Goal: Transaction & Acquisition: Purchase product/service

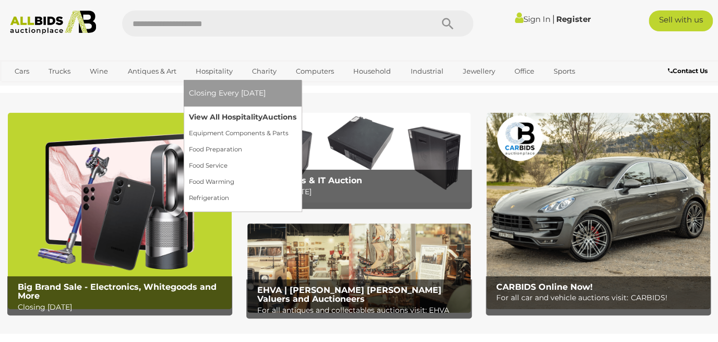
click at [212, 116] on link "View All Hospitality Auctions" at bounding box center [242, 117] width 107 height 16
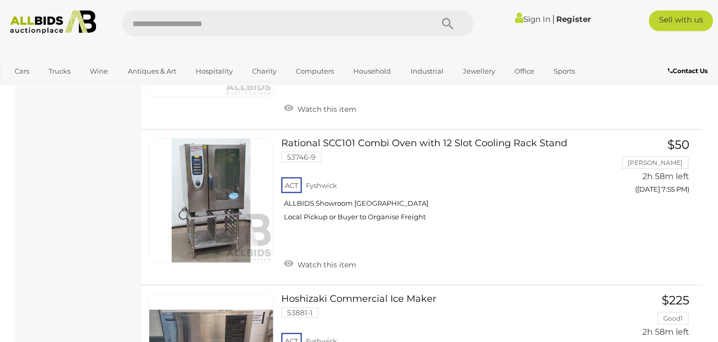
scroll to position [2139, 0]
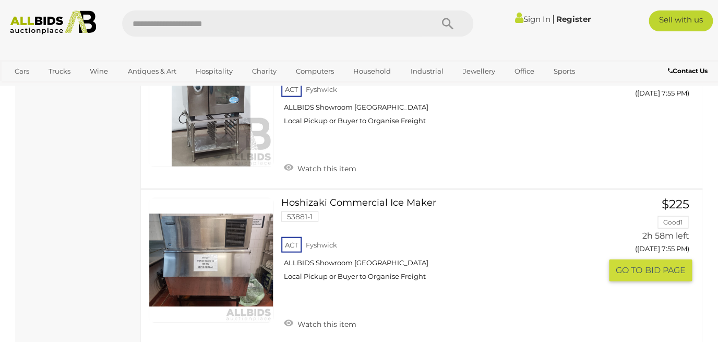
click at [238, 232] on link at bounding box center [211, 259] width 125 height 125
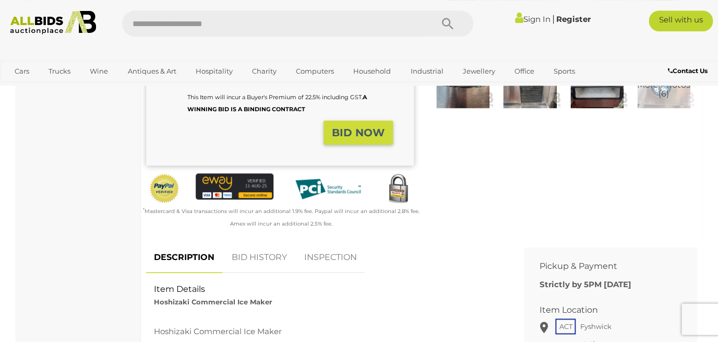
scroll to position [415, 0]
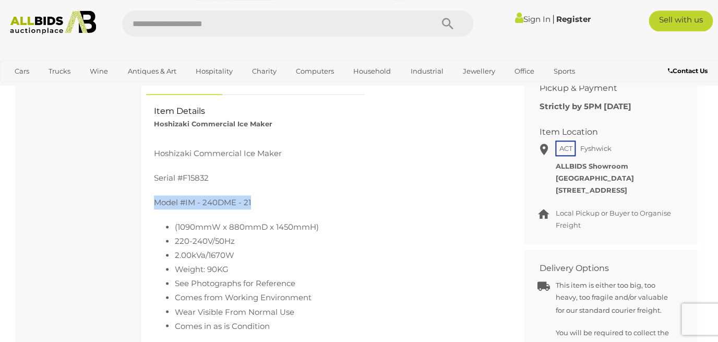
drag, startPoint x: 262, startPoint y: 207, endPoint x: 154, endPoint y: 200, distance: 108.2
click at [154, 200] on p "Model #IM - 240DME - 21" at bounding box center [327, 202] width 346 height 14
copy p "Model #IM - 240DME - 21"
click at [705, 128] on div "Catering & Hospitality Equipment Components & Parts 7 Food Preparation 14 Food …" at bounding box center [359, 299] width 702 height 1192
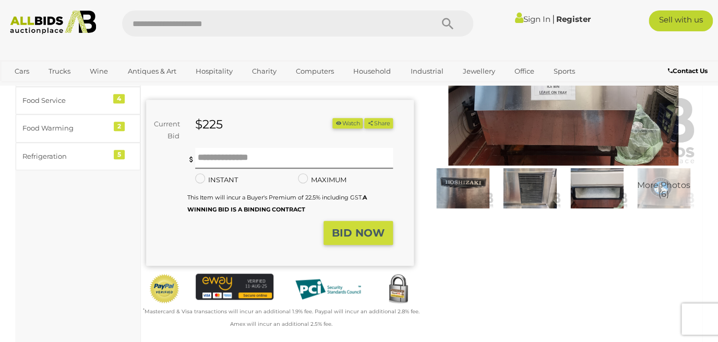
scroll to position [0, 0]
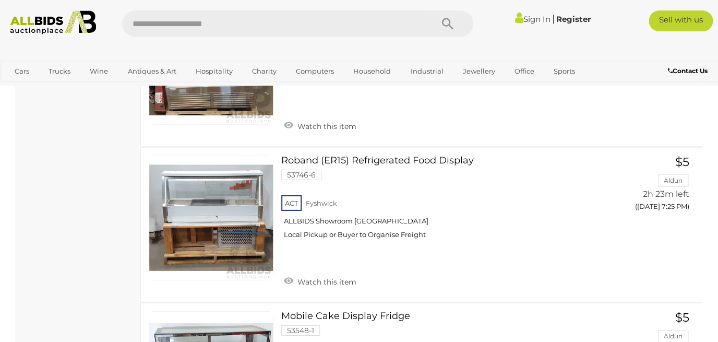
scroll to position [1141, 0]
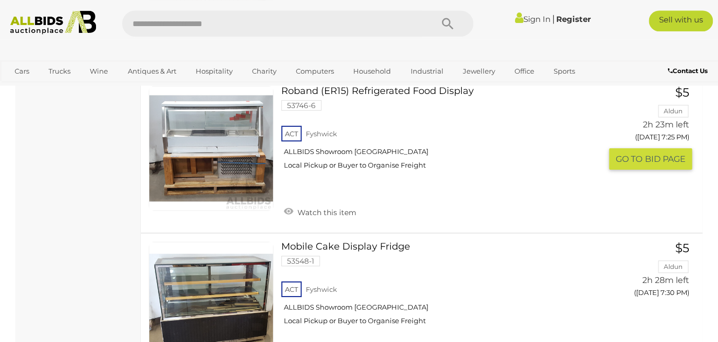
click at [461, 92] on link "Roband (ER15) Refrigerated Food Display 53746-6 ACT Fyshwick ALLBIDS Showroom F…" at bounding box center [445, 131] width 312 height 91
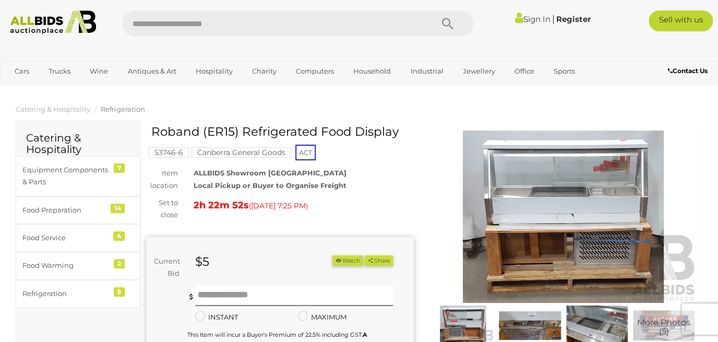
click at [544, 318] on img at bounding box center [530, 325] width 62 height 40
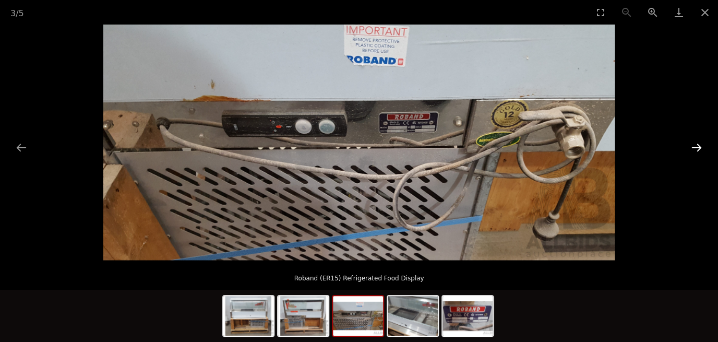
click at [695, 147] on button "Next slide" at bounding box center [697, 147] width 22 height 20
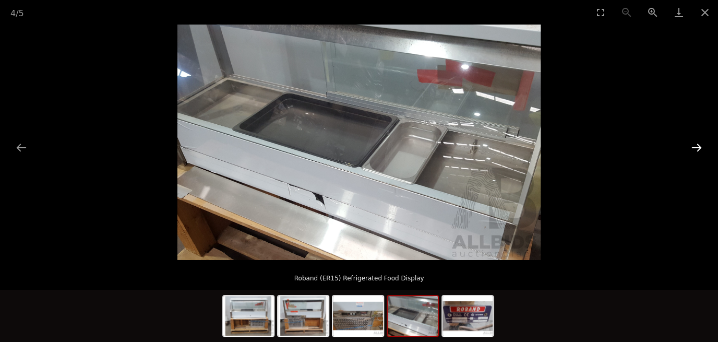
click at [695, 147] on button "Next slide" at bounding box center [697, 147] width 22 height 20
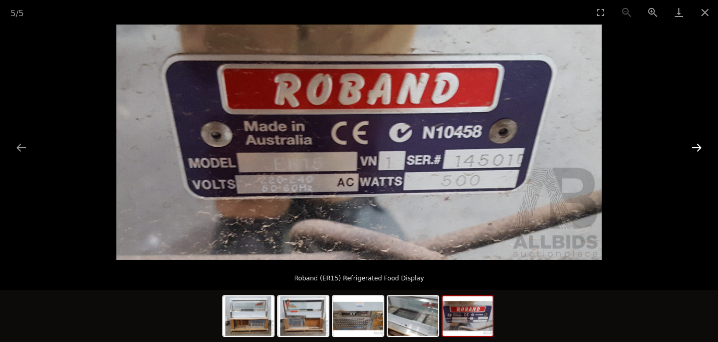
click at [695, 147] on button "Next slide" at bounding box center [697, 147] width 22 height 20
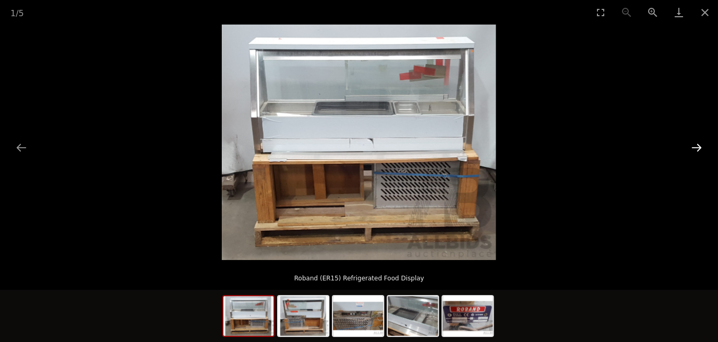
click at [695, 147] on button "Next slide" at bounding box center [697, 147] width 22 height 20
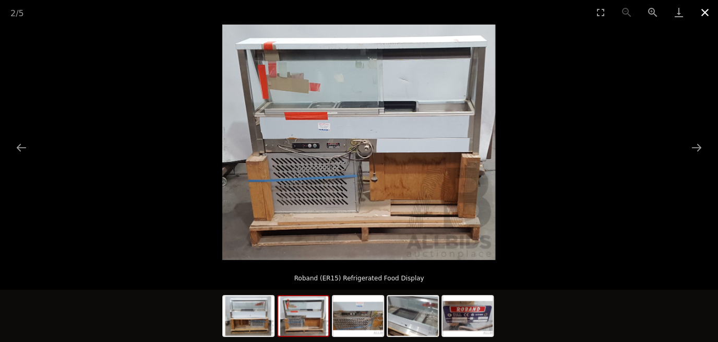
click at [706, 14] on button "Close gallery" at bounding box center [705, 12] width 26 height 25
